Goal: Task Accomplishment & Management: Manage account settings

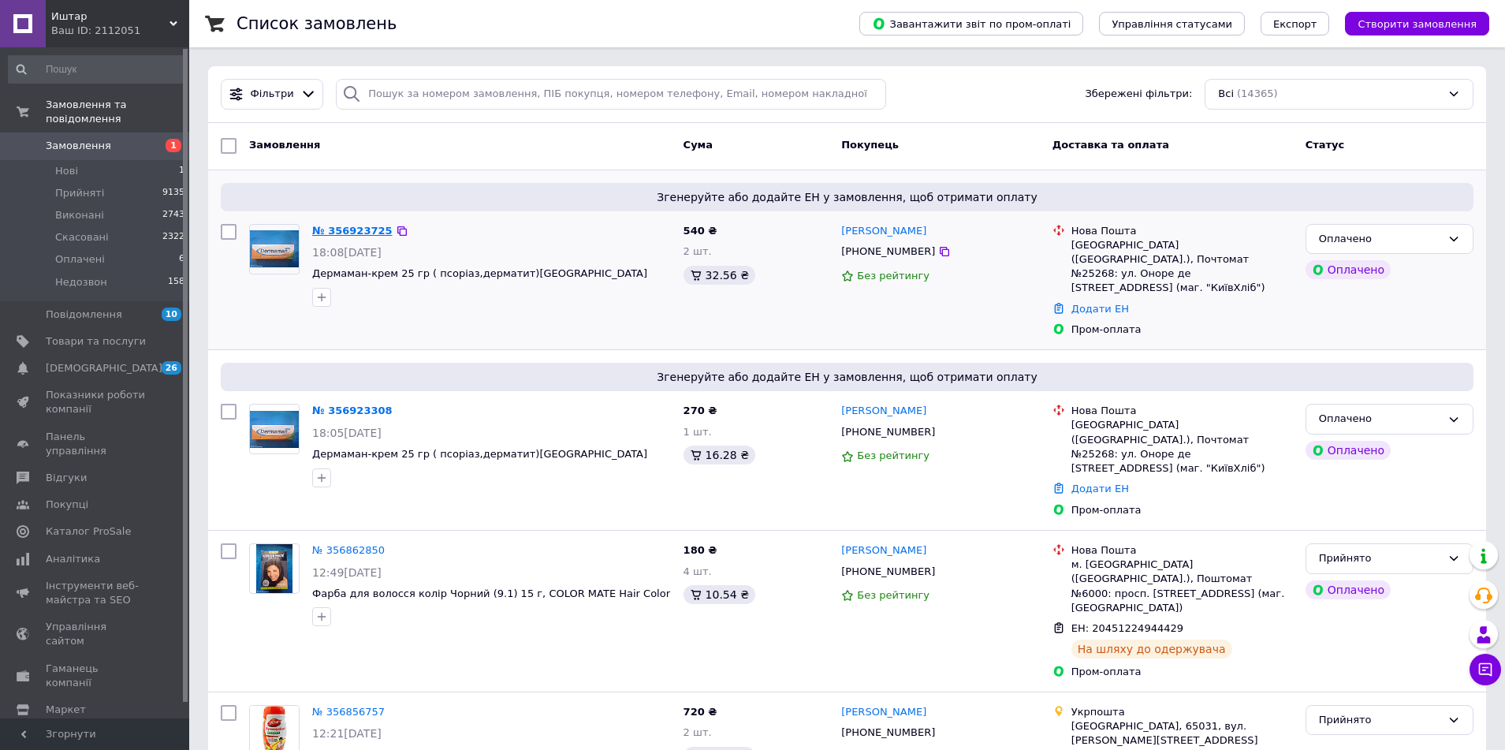
click at [360, 233] on link "№ 356923725" at bounding box center [352, 231] width 80 height 12
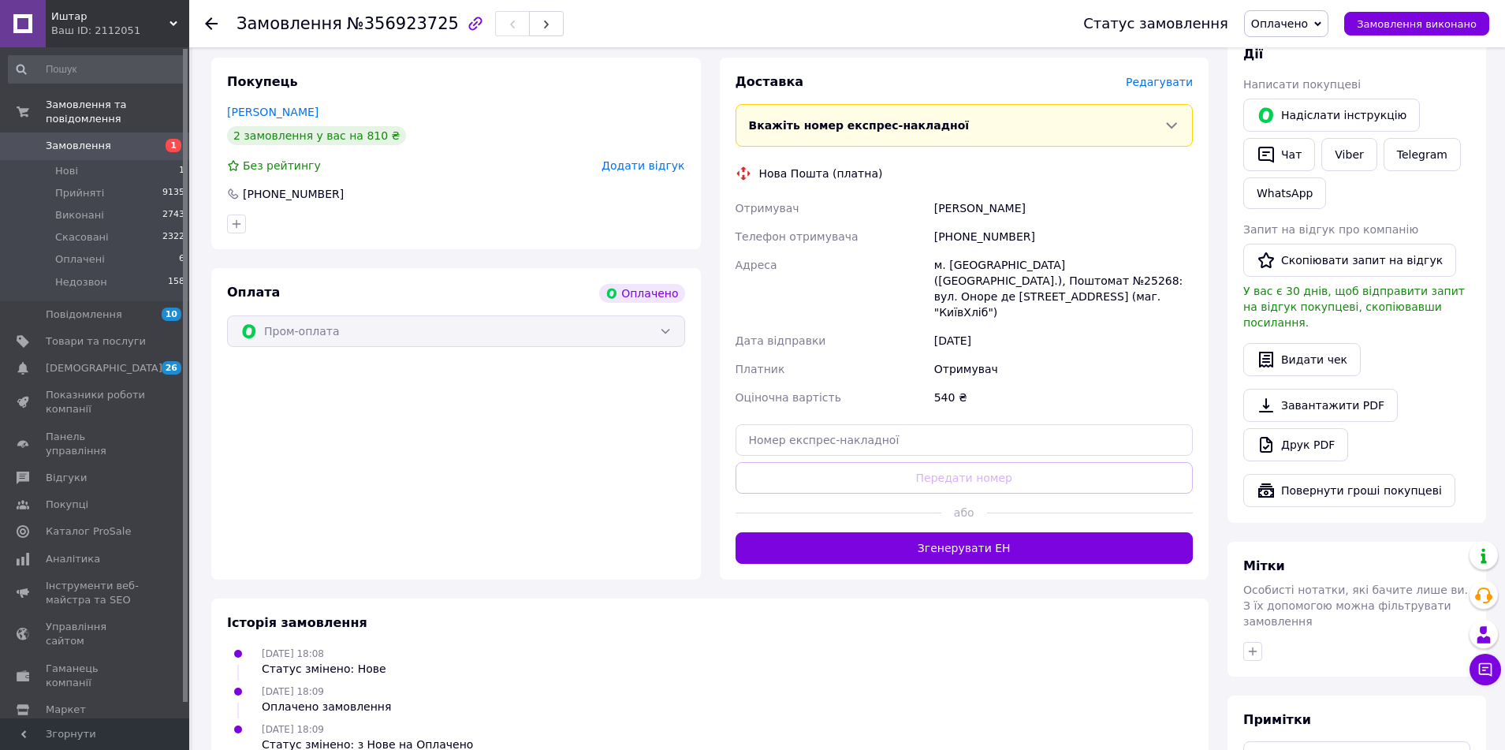
scroll to position [709, 0]
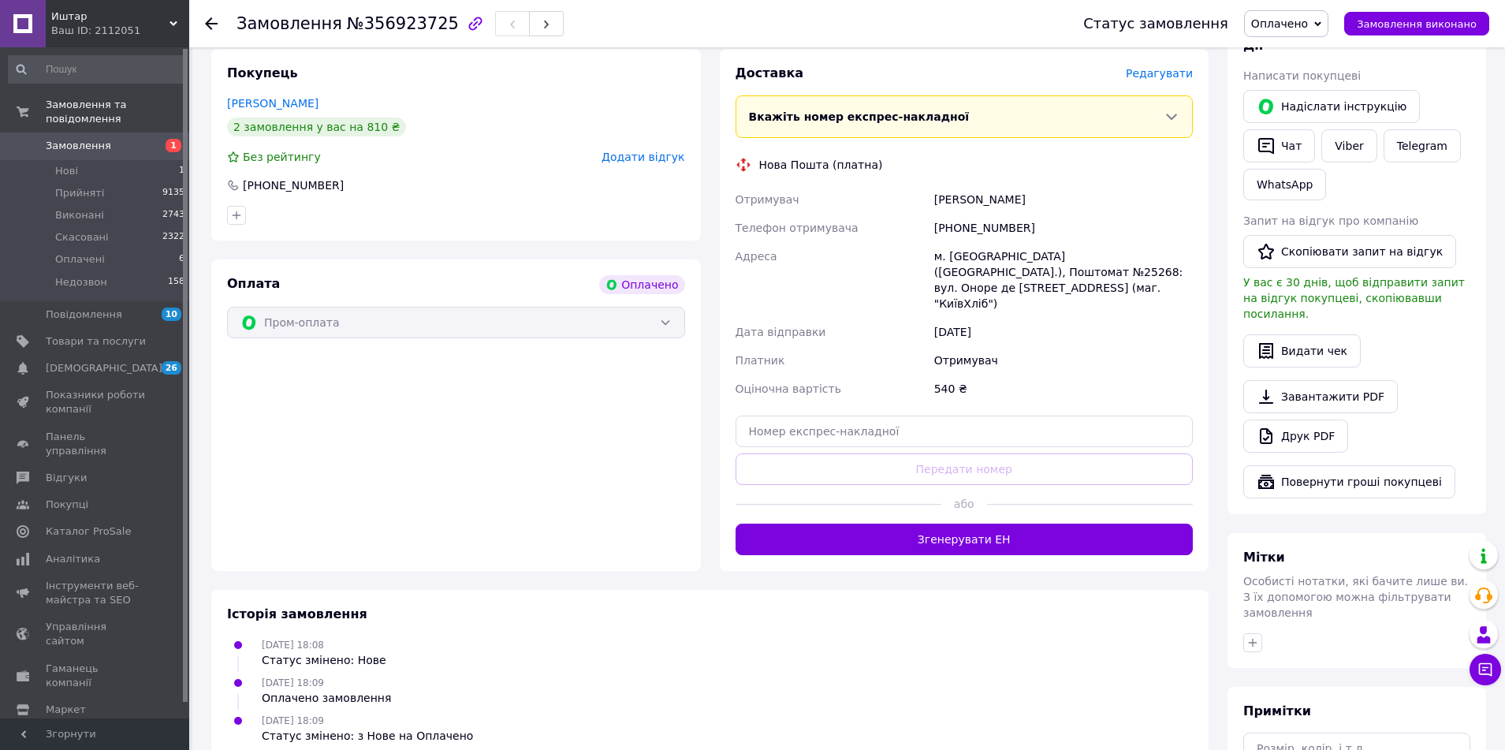
click at [665, 307] on div "Пром-оплата" at bounding box center [456, 323] width 458 height 32
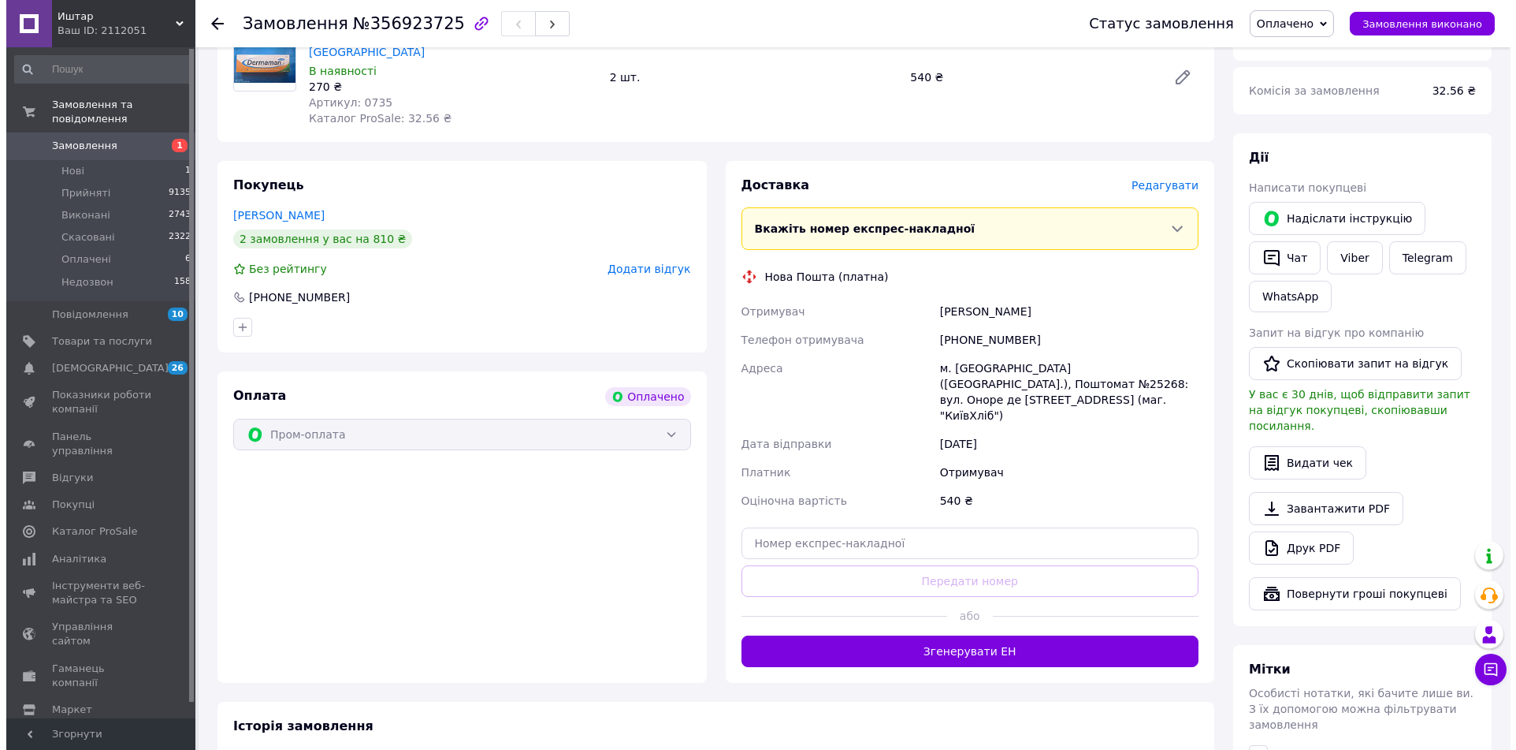
scroll to position [432, 0]
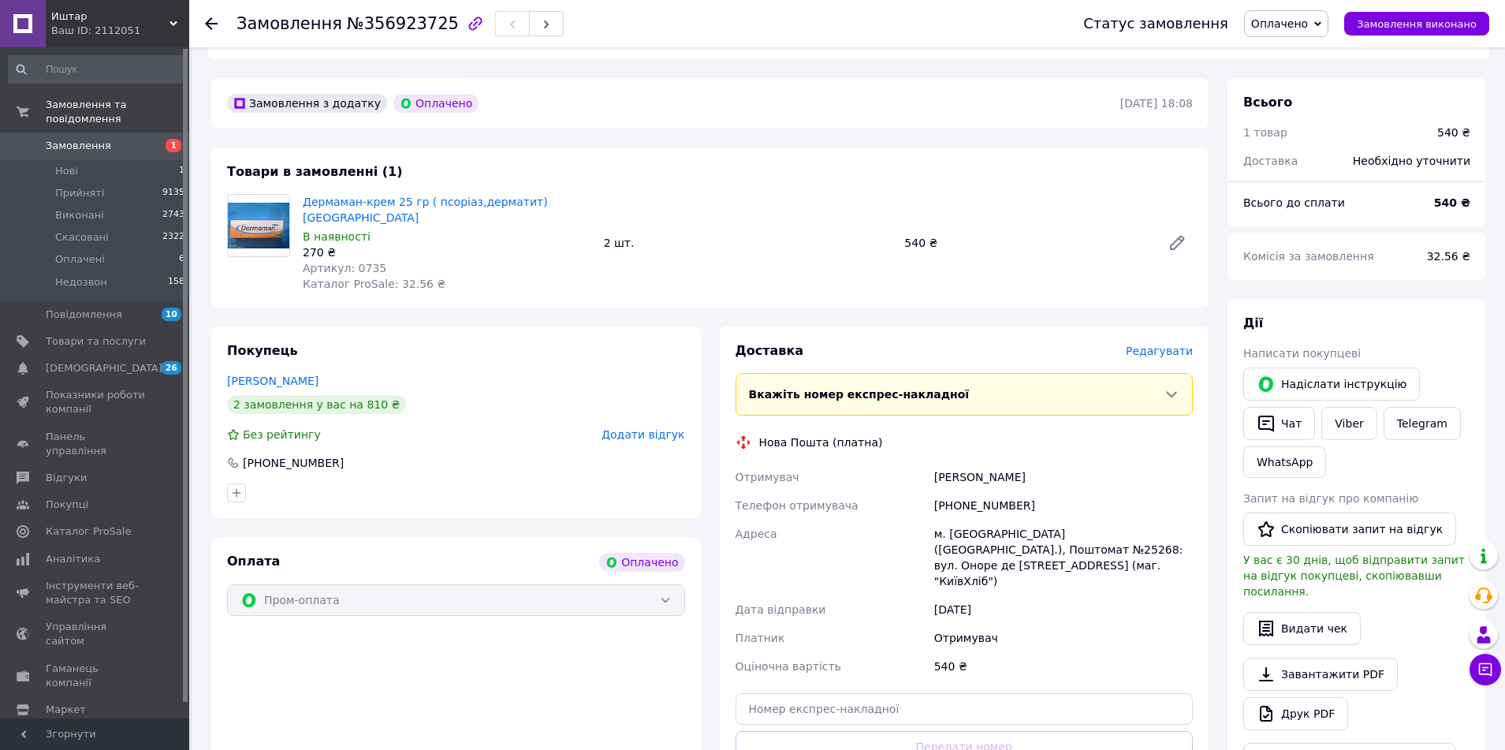
click at [1166, 344] on span "Редагувати" at bounding box center [1158, 350] width 67 height 13
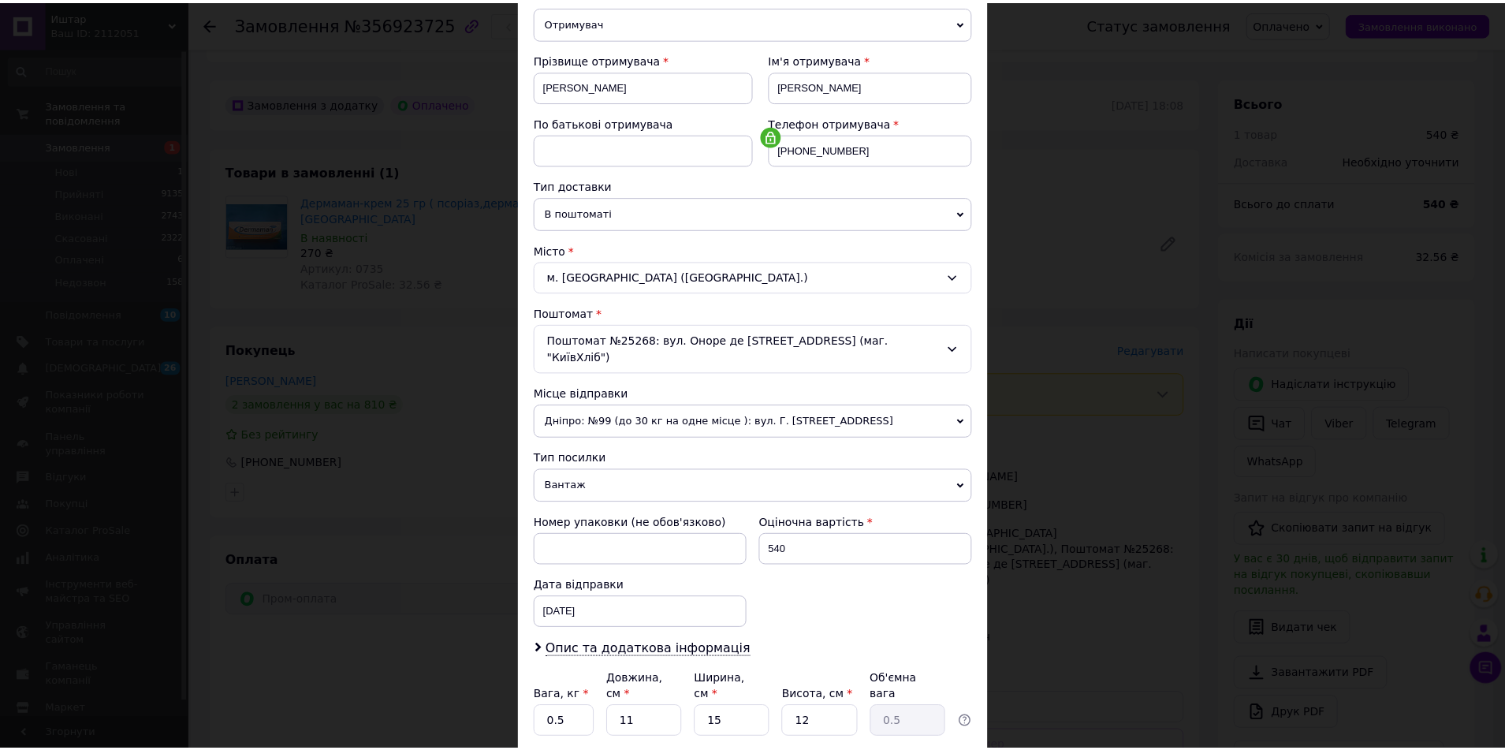
scroll to position [297, 0]
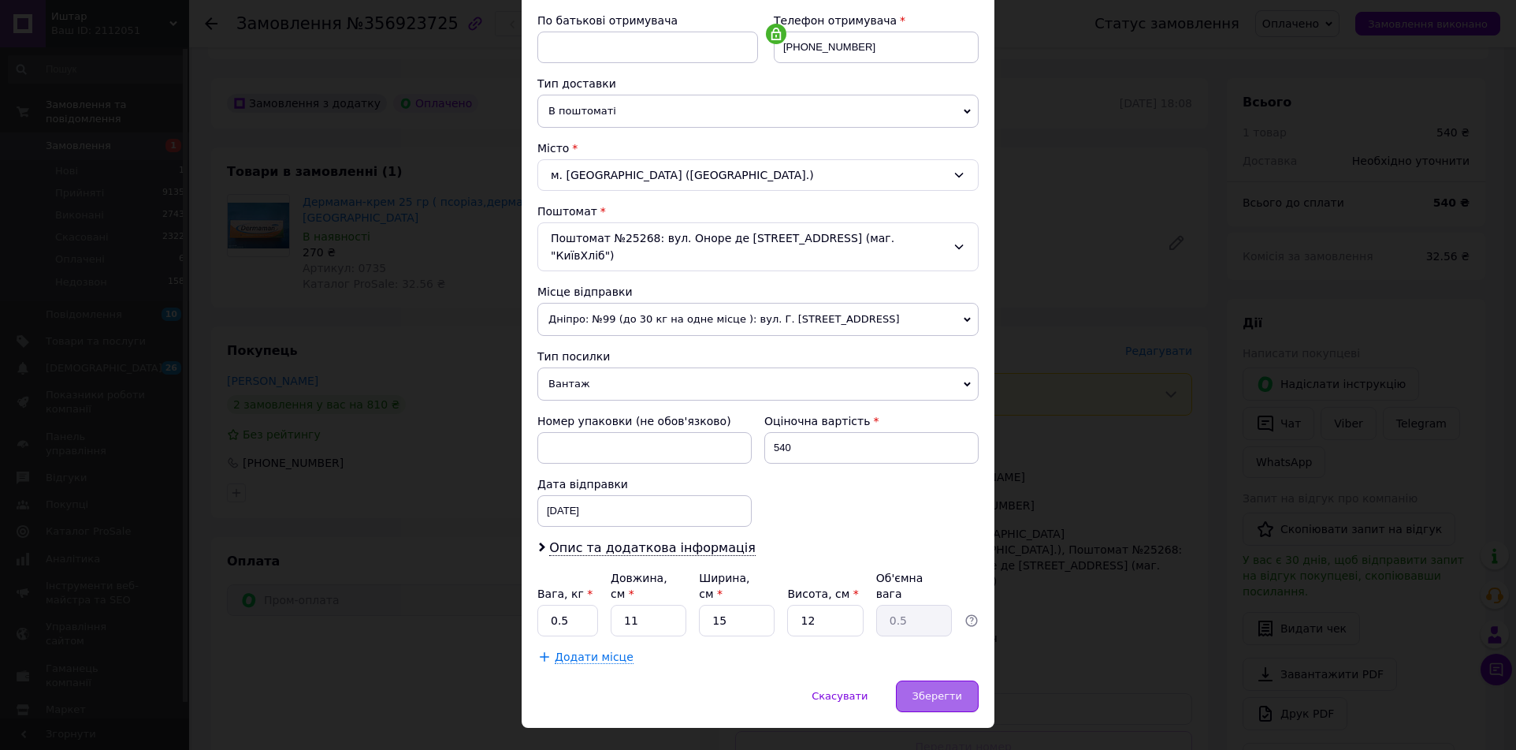
click at [939, 690] on span "Зберегти" at bounding box center [938, 696] width 50 height 12
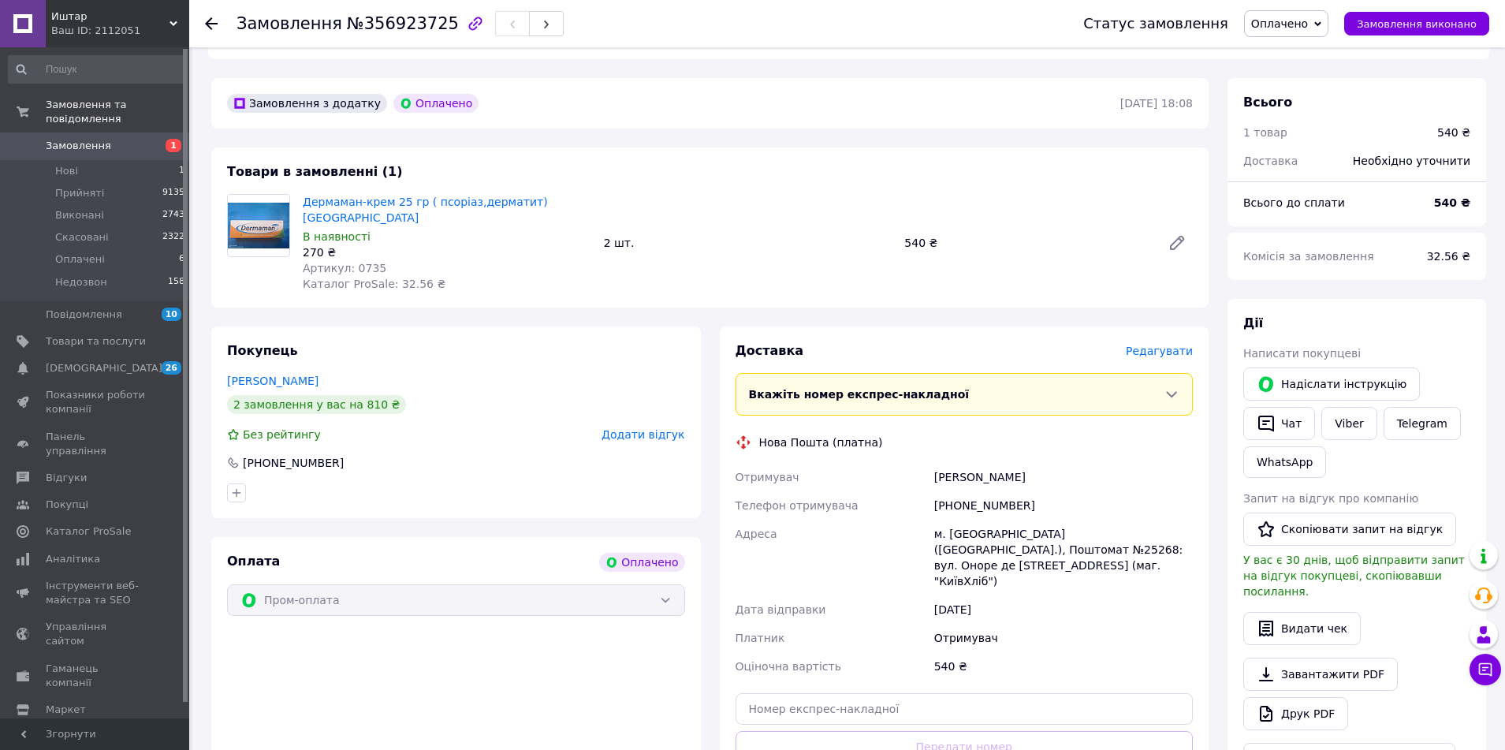
click at [1321, 24] on icon at bounding box center [1317, 23] width 7 height 5
click at [1305, 55] on li "Прийнято" at bounding box center [1285, 55] width 83 height 24
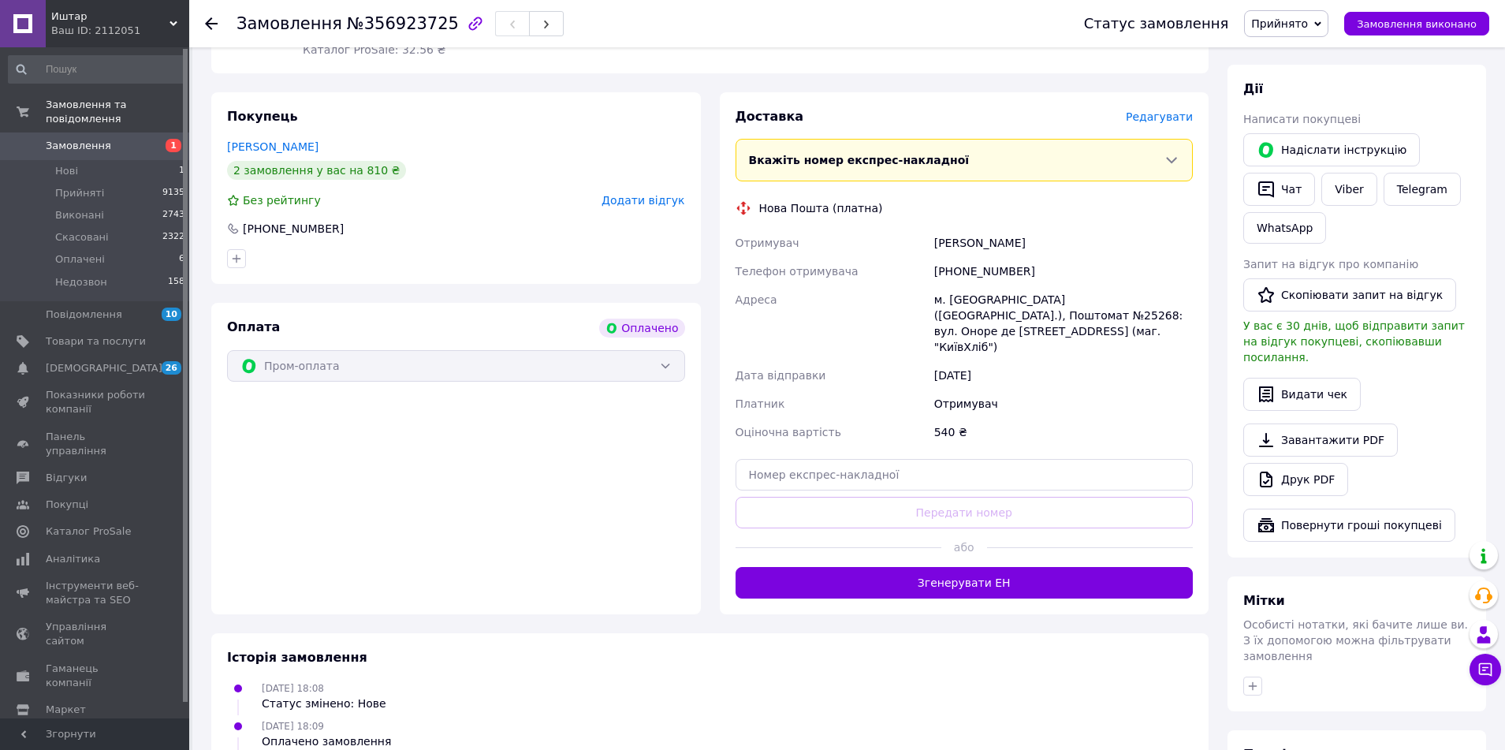
scroll to position [668, 0]
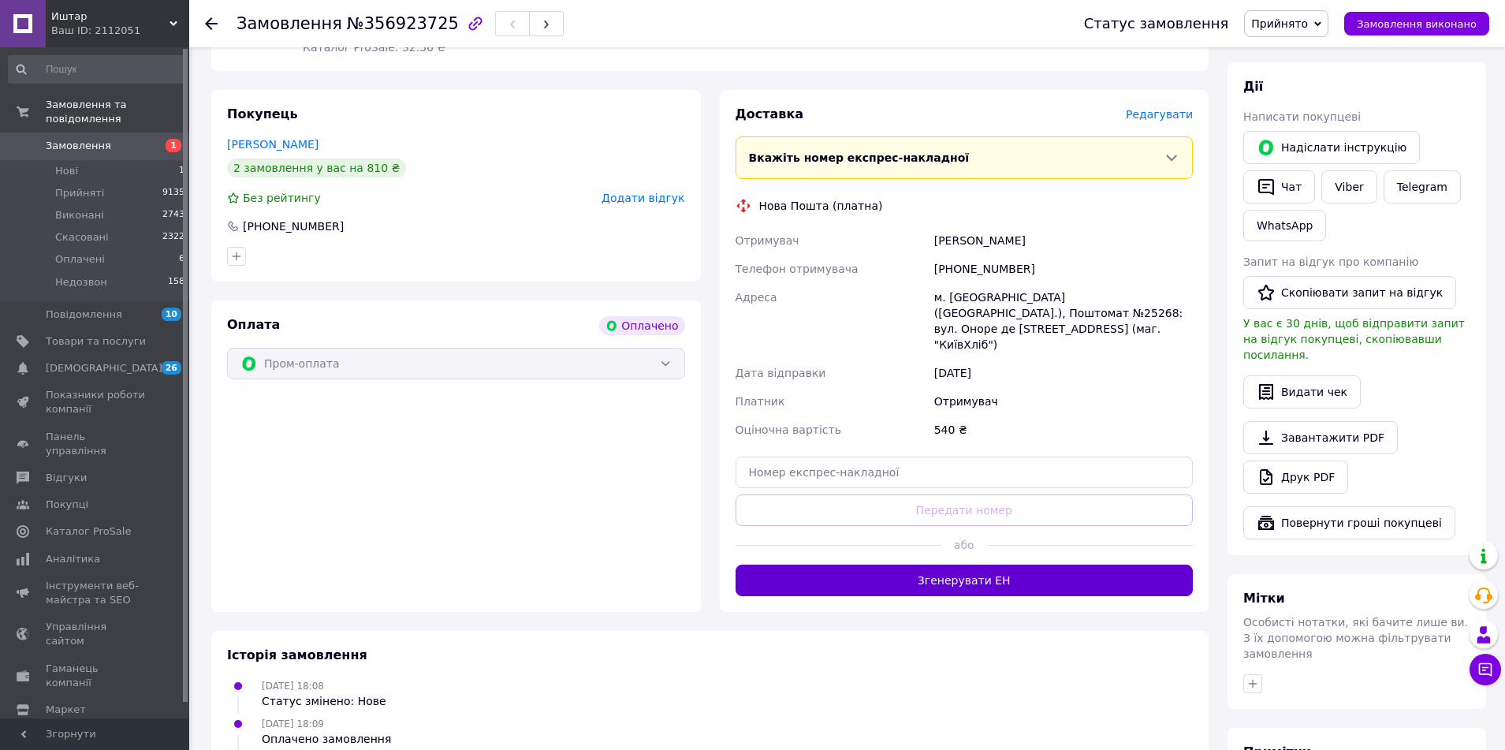
click at [980, 564] on button "Згенерувати ЕН" at bounding box center [964, 580] width 458 height 32
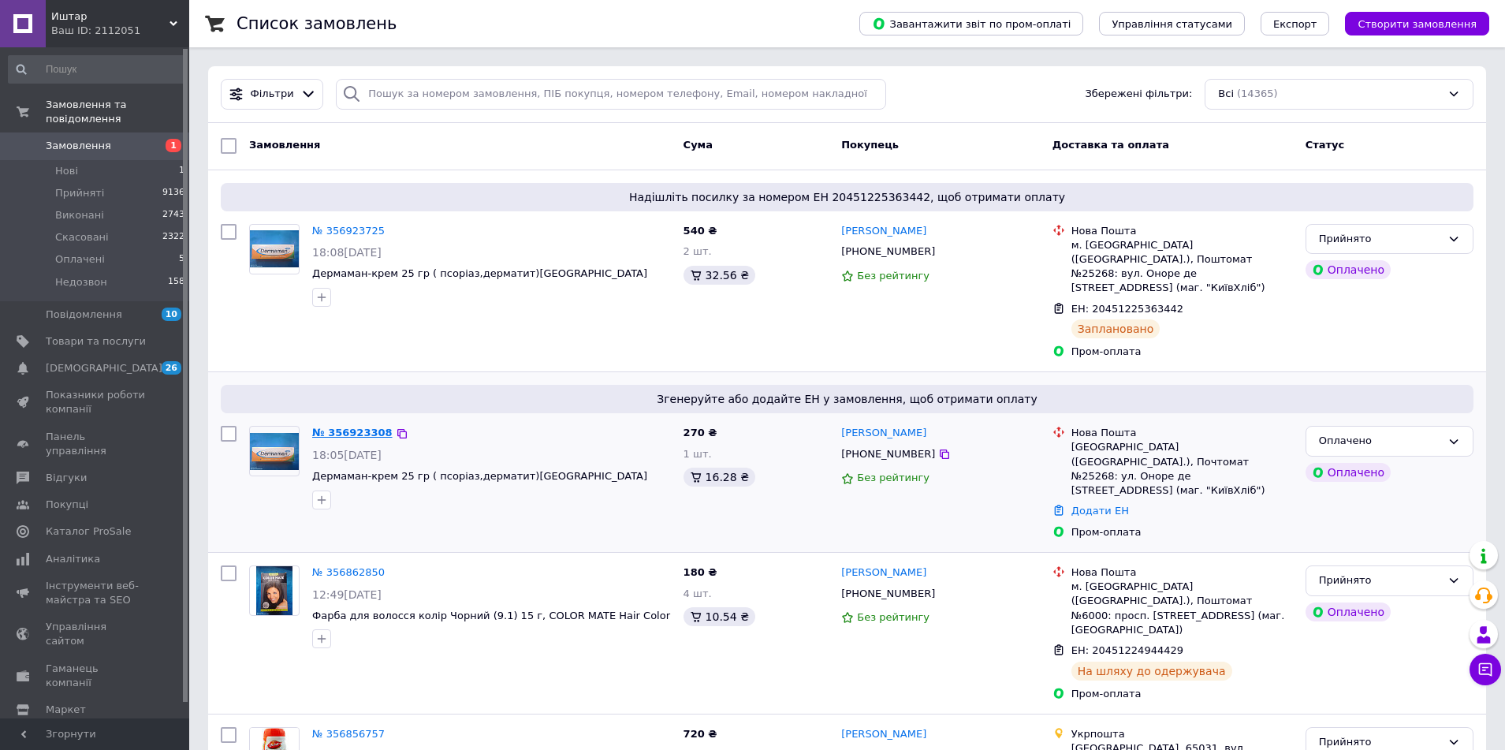
click at [349, 426] on link "№ 356923308" at bounding box center [352, 432] width 80 height 12
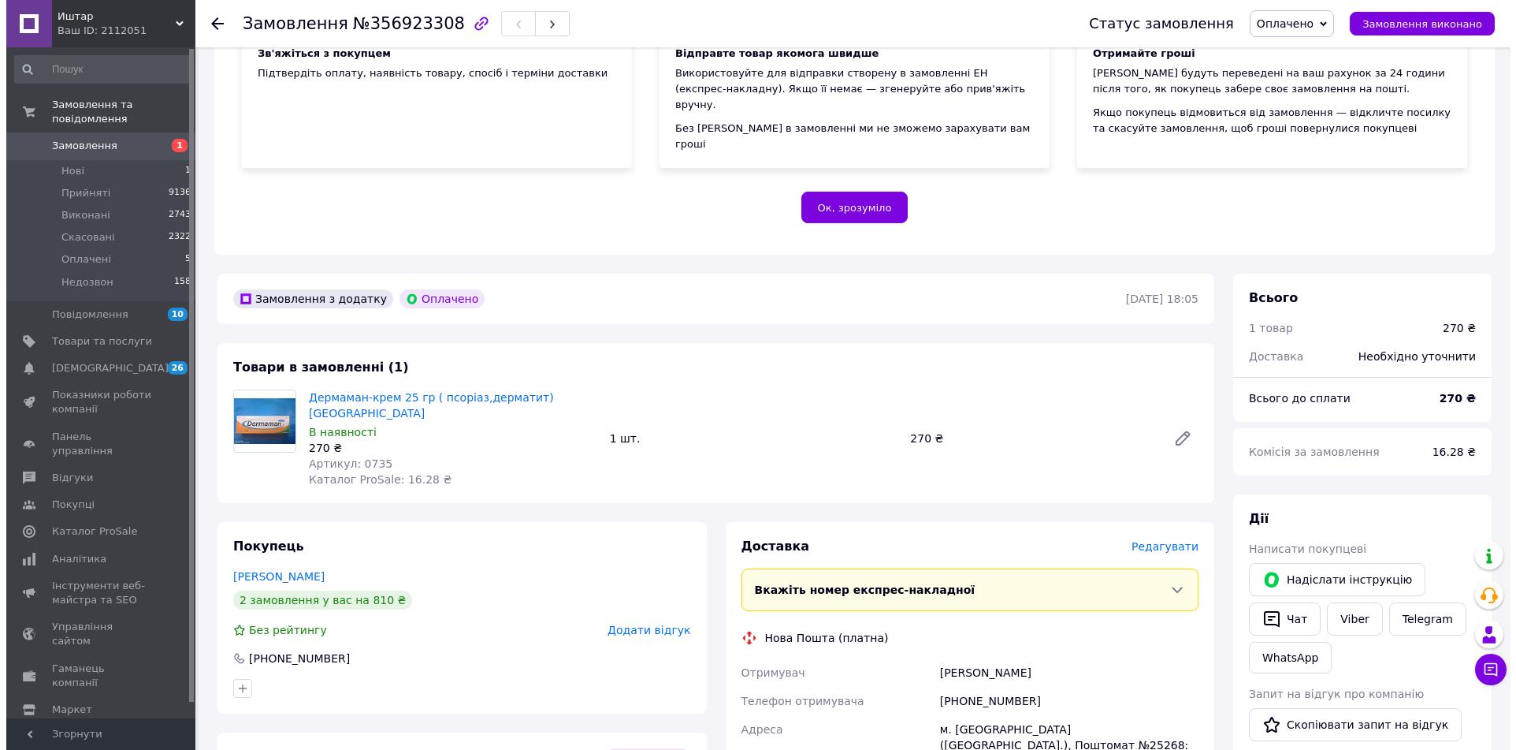
scroll to position [394, 0]
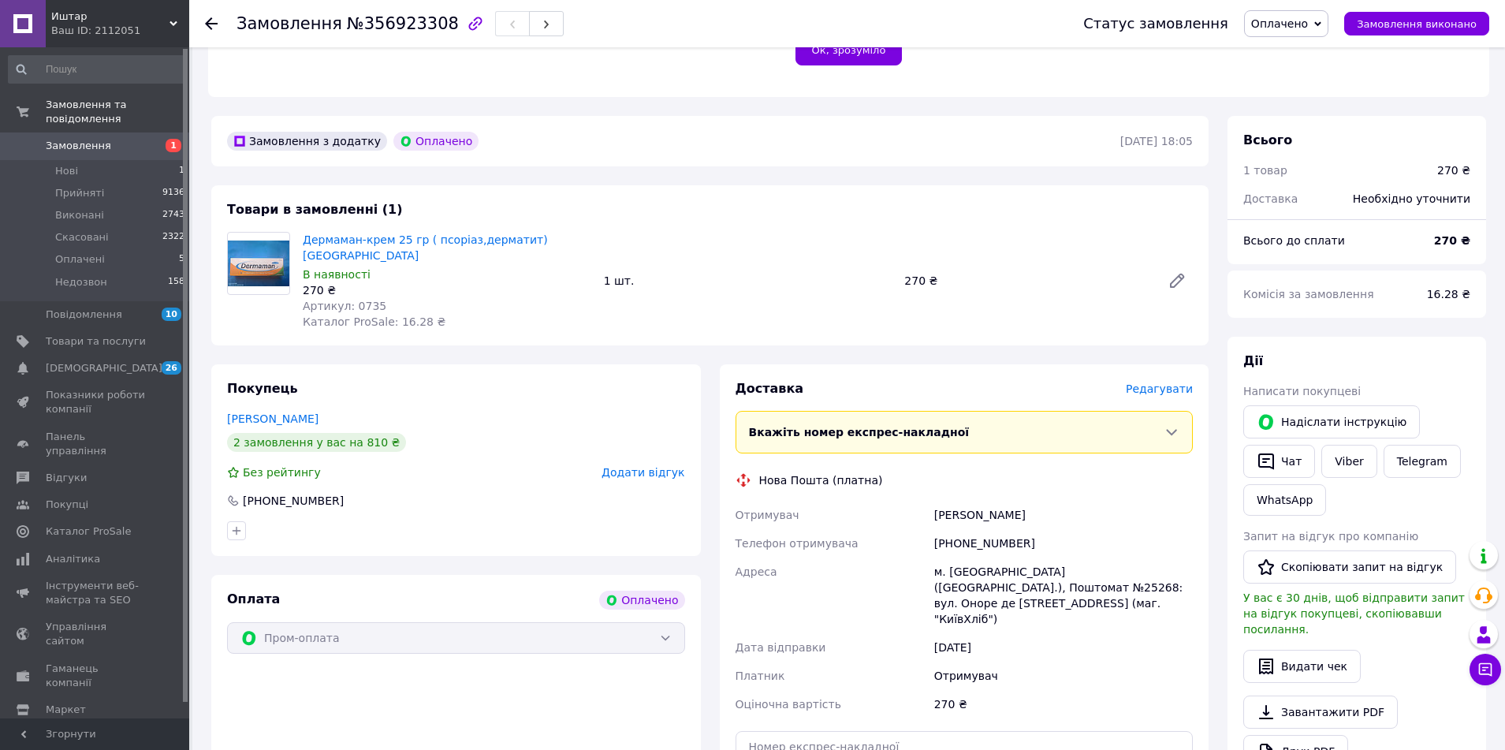
click at [1170, 382] on span "Редагувати" at bounding box center [1158, 388] width 67 height 13
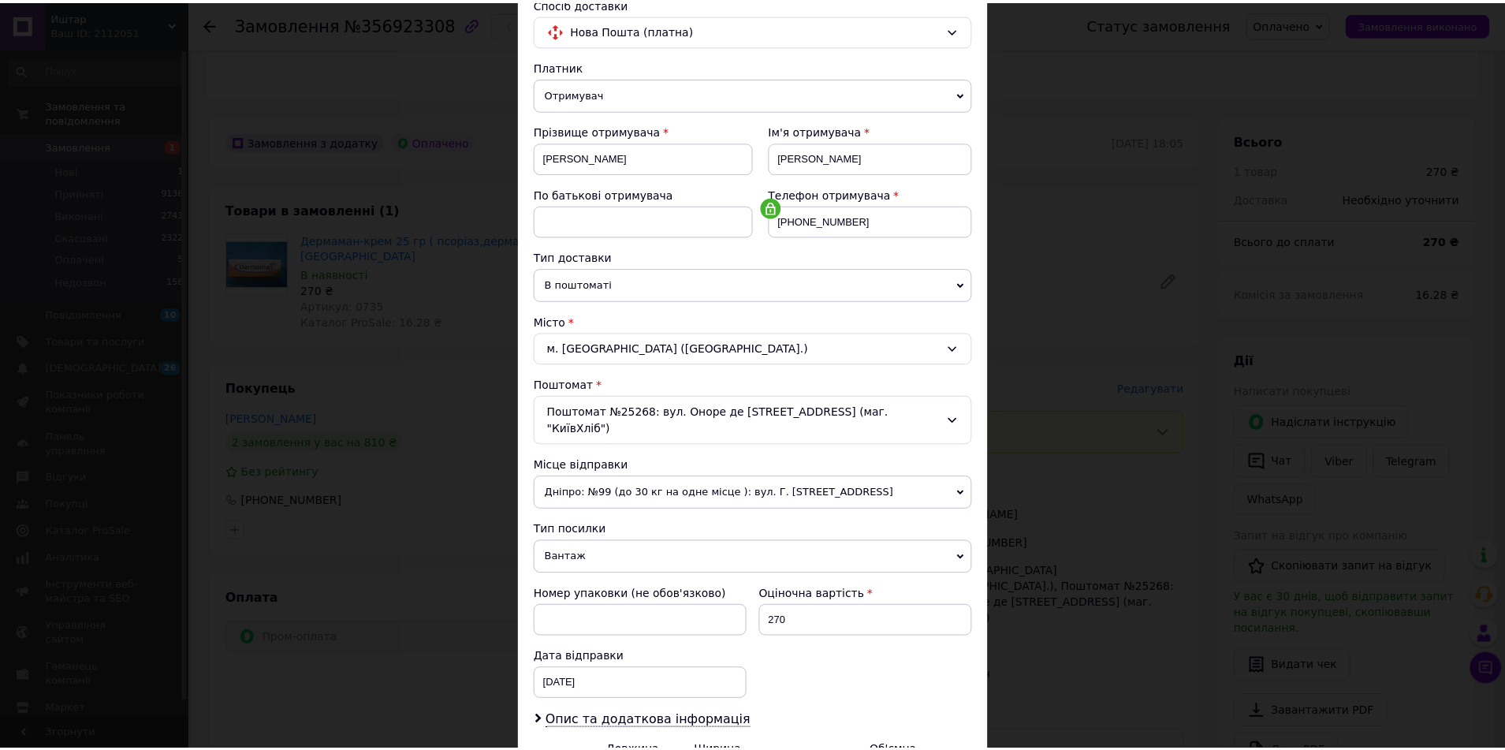
scroll to position [297, 0]
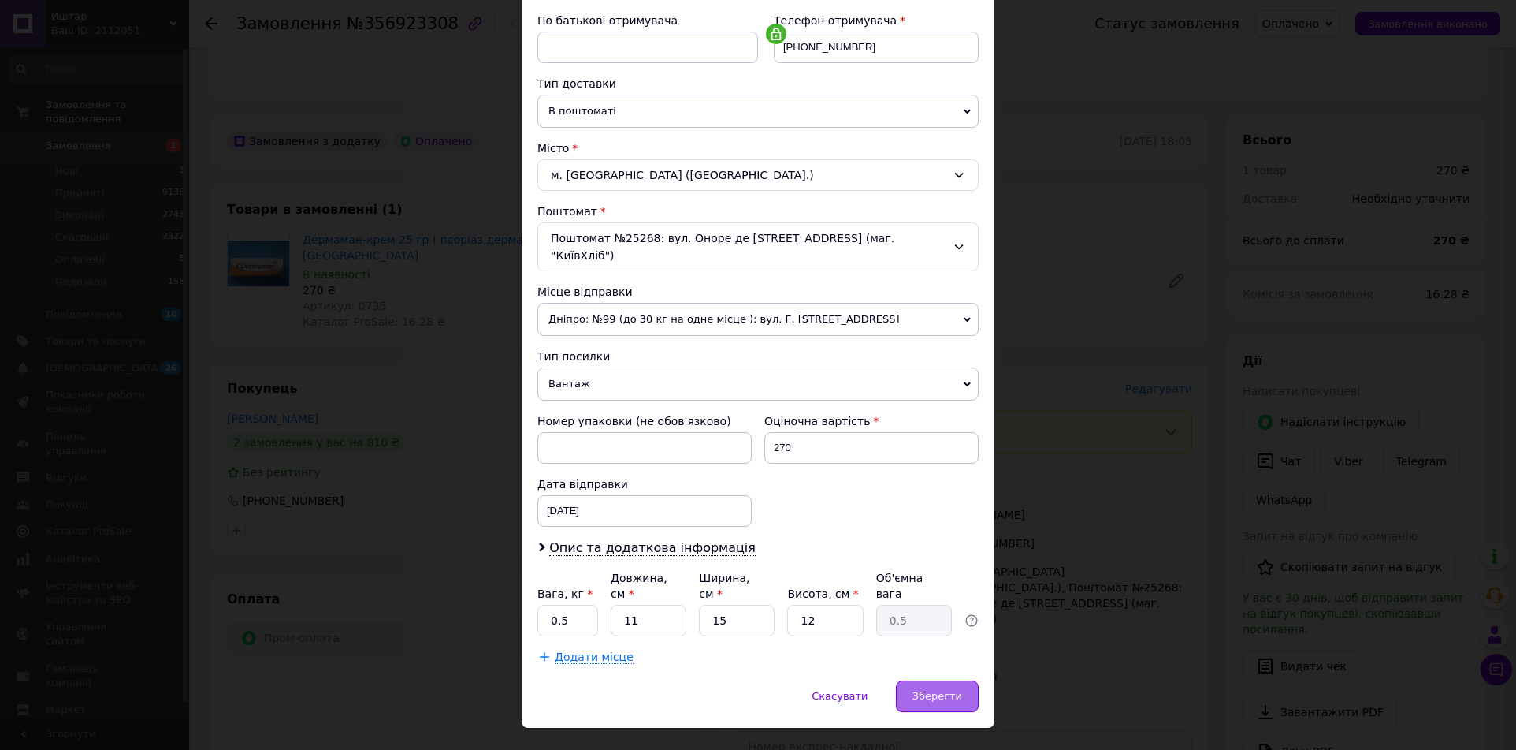
click at [943, 690] on span "Зберегти" at bounding box center [938, 696] width 50 height 12
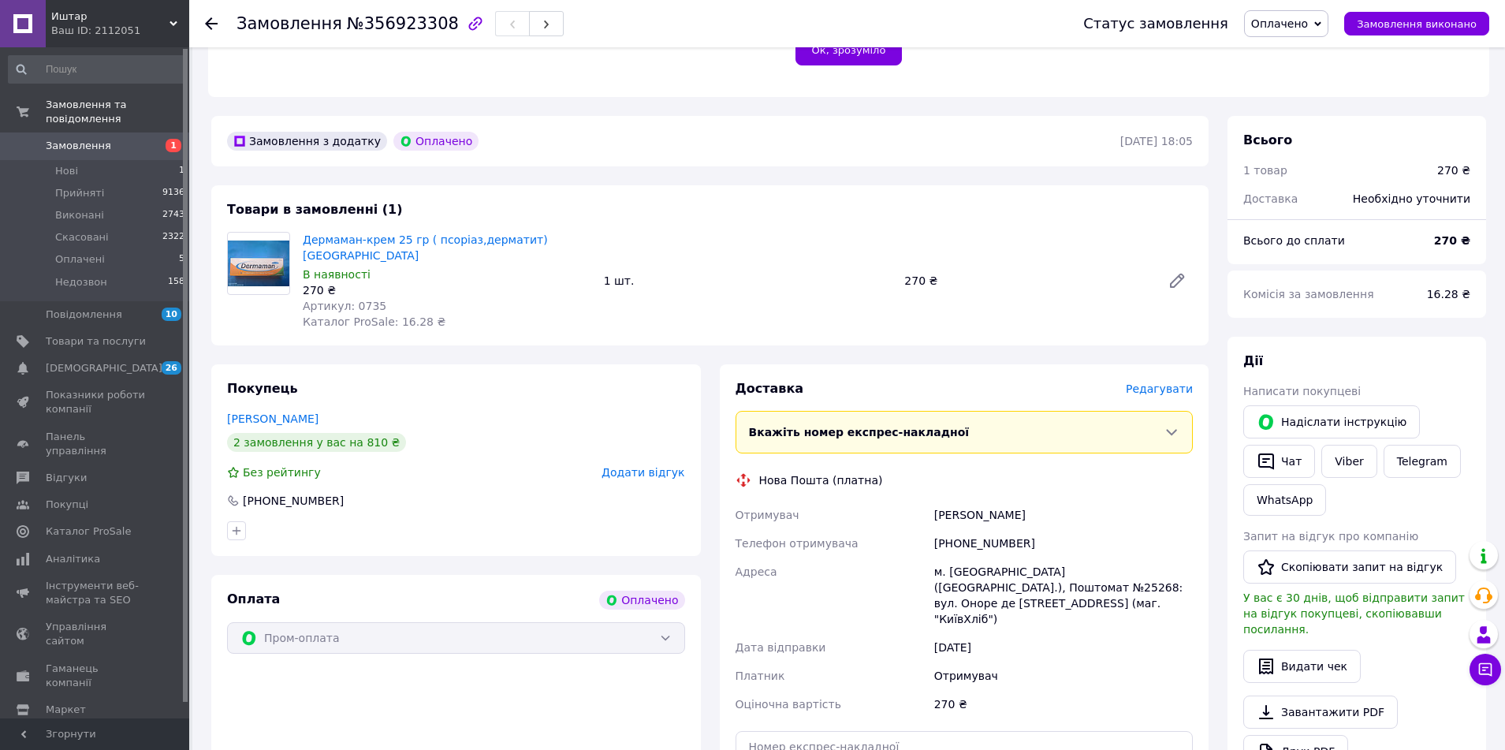
click at [1321, 20] on icon at bounding box center [1317, 23] width 7 height 7
click at [1305, 56] on li "Прийнято" at bounding box center [1285, 55] width 83 height 24
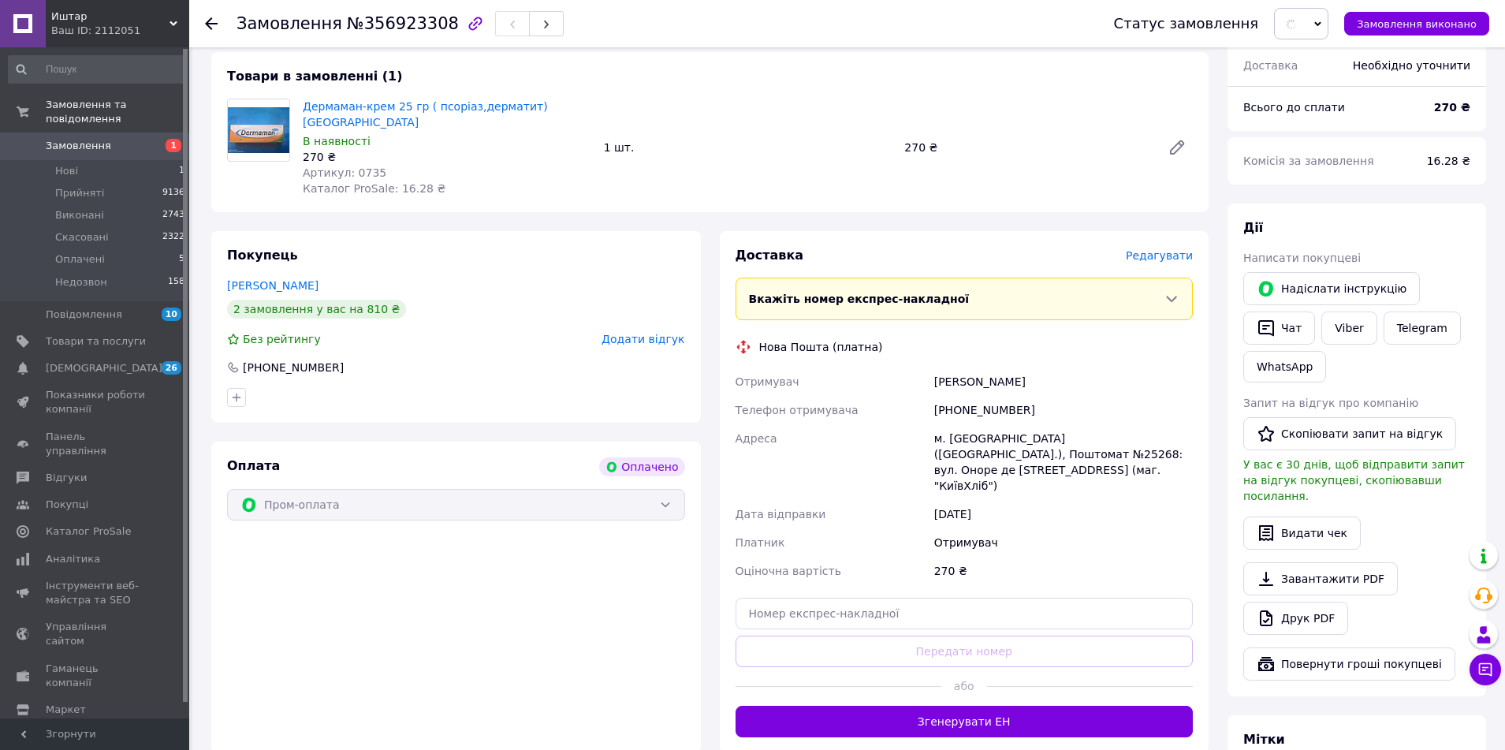
scroll to position [788, 0]
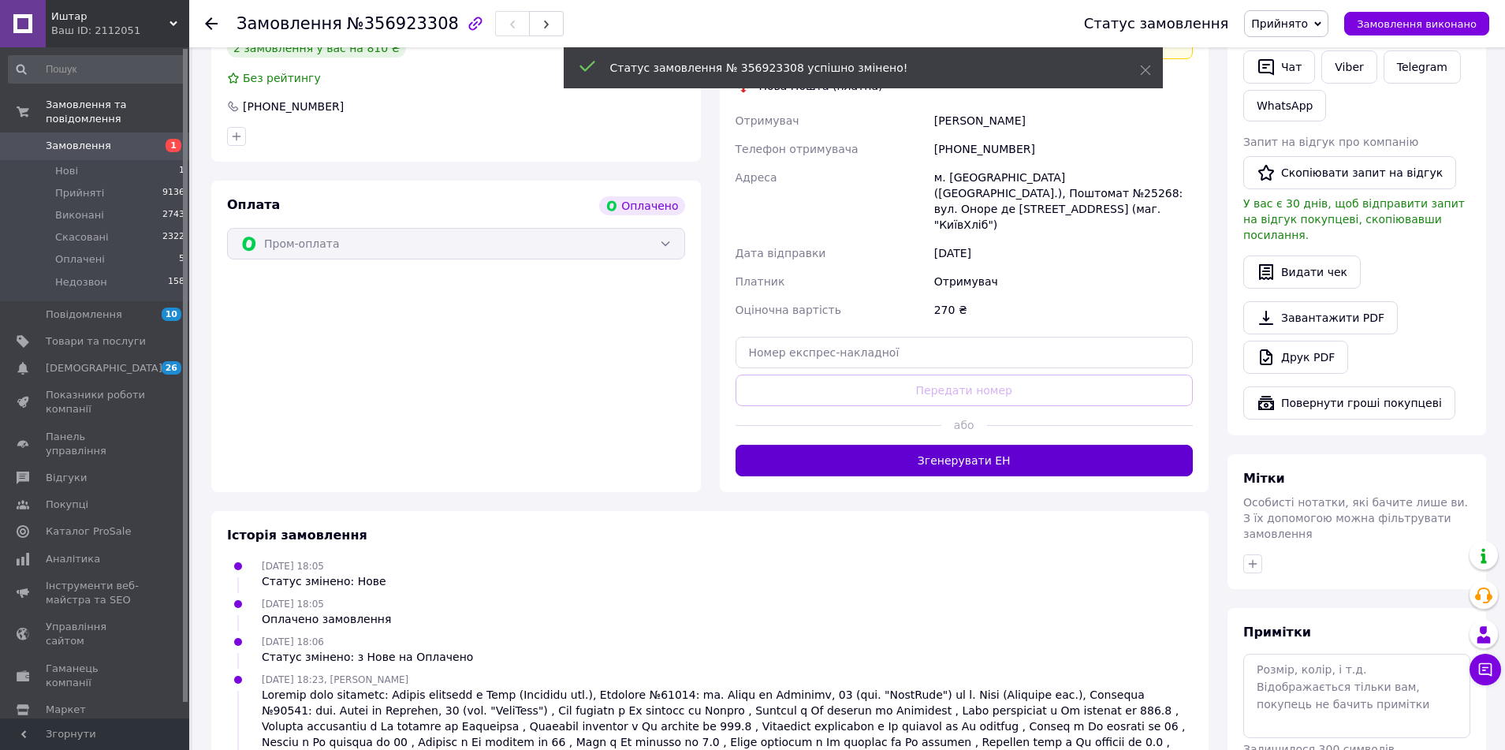
click at [967, 445] on button "Згенерувати ЕН" at bounding box center [964, 461] width 458 height 32
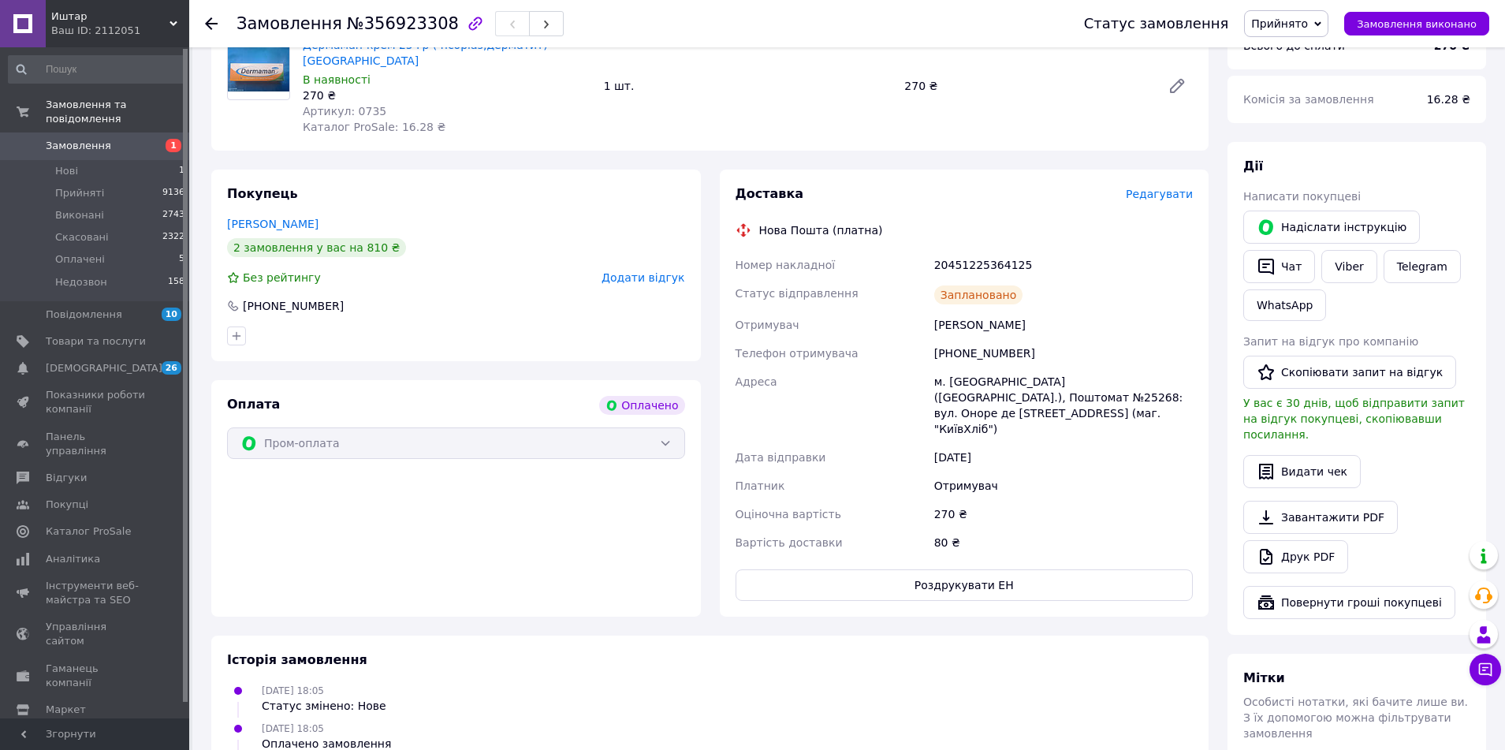
scroll to position [394, 0]
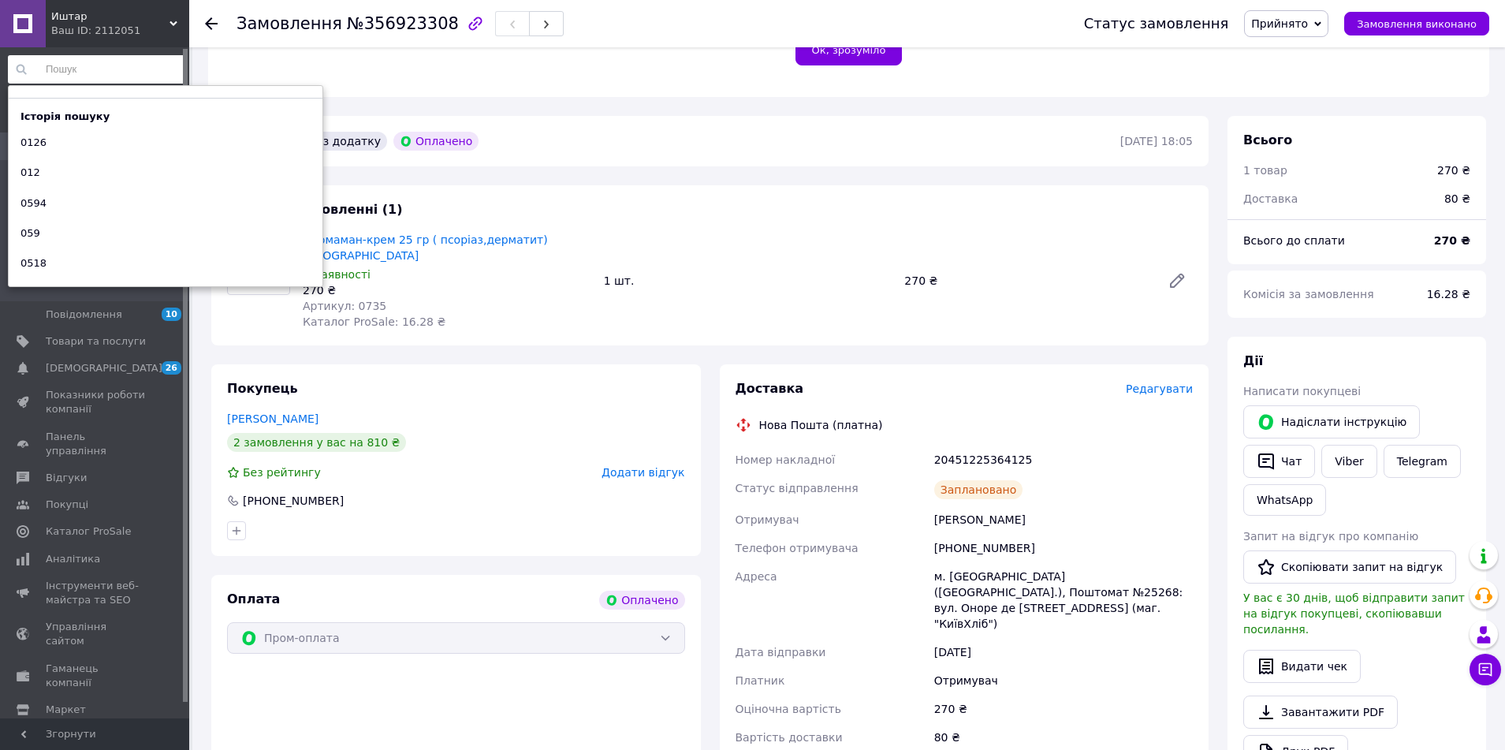
click at [89, 73] on input at bounding box center [97, 69] width 178 height 28
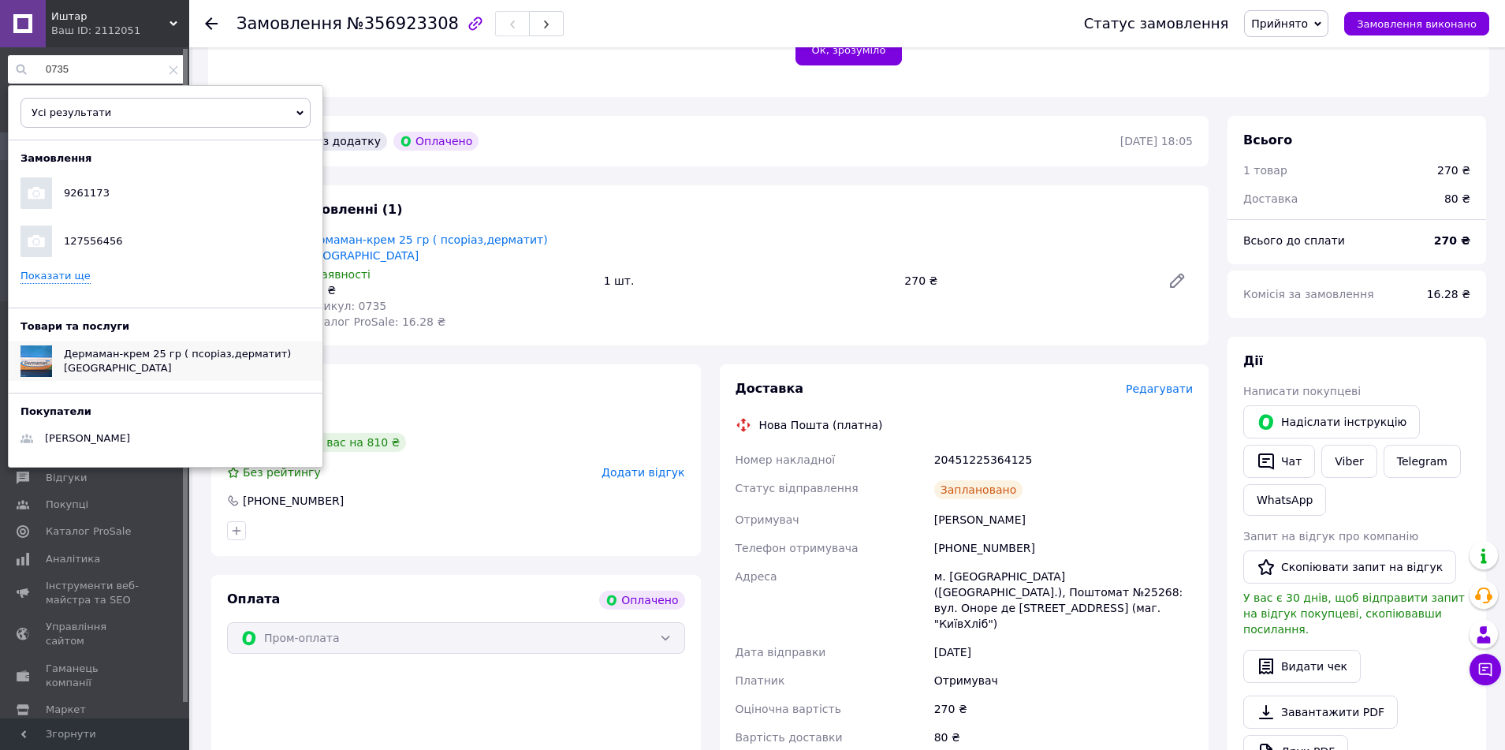
type input "0735"
click at [121, 358] on span "Дермаман-крем 25 гр ( псоріаз,дерматит)[GEOGRAPHIC_DATA]" at bounding box center [177, 361] width 227 height 26
